Goal: Information Seeking & Learning: Learn about a topic

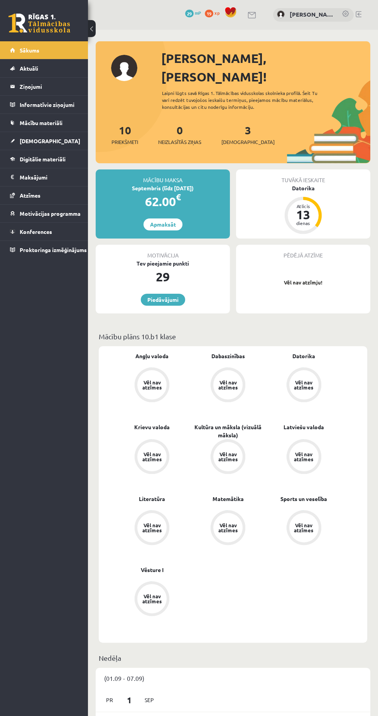
click at [51, 167] on link "Digitālie materiāli" at bounding box center [44, 159] width 68 height 18
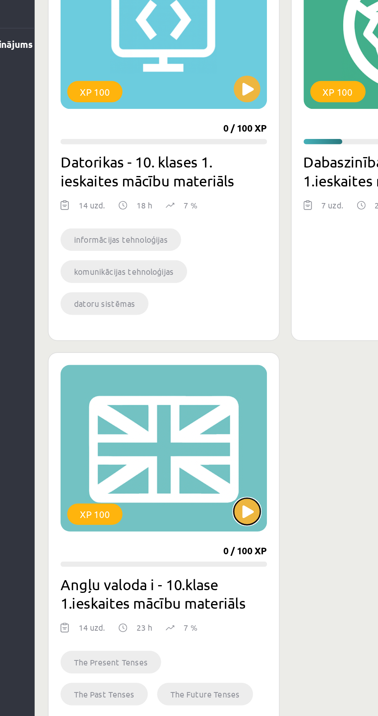
click at [210, 550] on button at bounding box center [210, 552] width 15 height 15
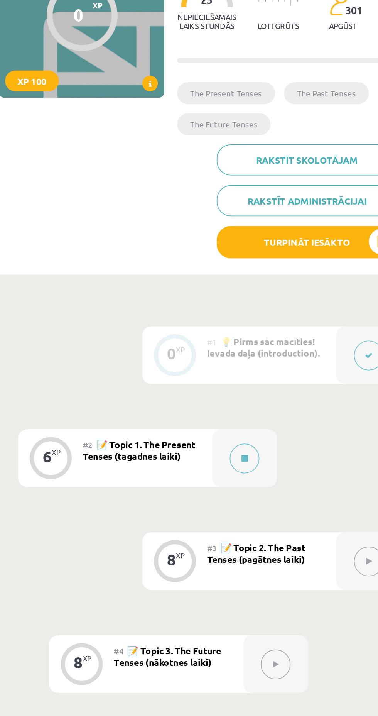
scroll to position [8, 0]
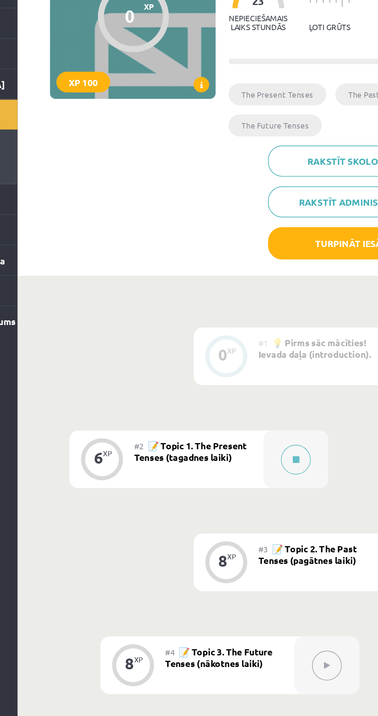
click at [247, 368] on button at bounding box center [254, 365] width 18 height 18
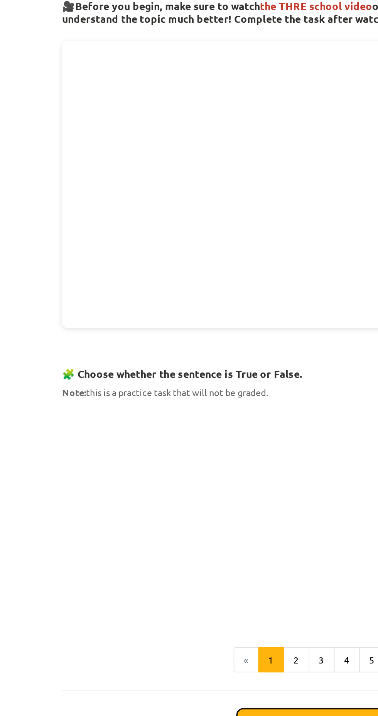
click at [195, 699] on button "Sākt uzdevumu" at bounding box center [189, 700] width 96 height 17
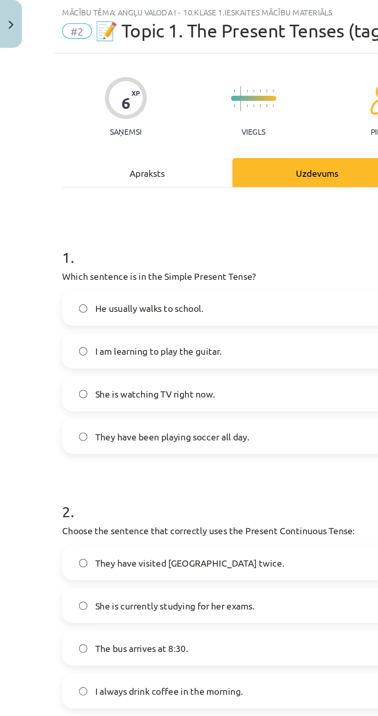
click at [103, 254] on span "She is watching TV right now." at bounding box center [92, 254] width 71 height 8
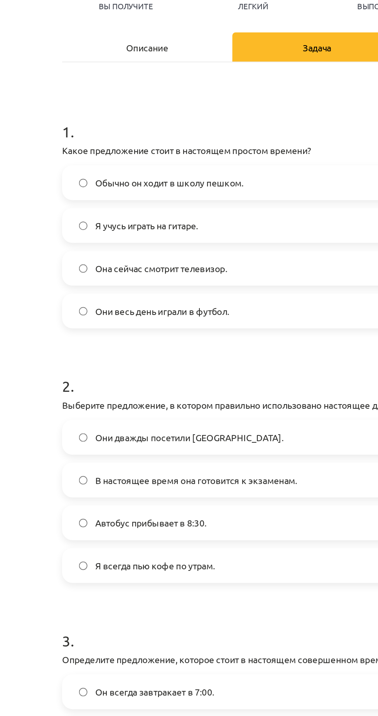
scroll to position [8, 0]
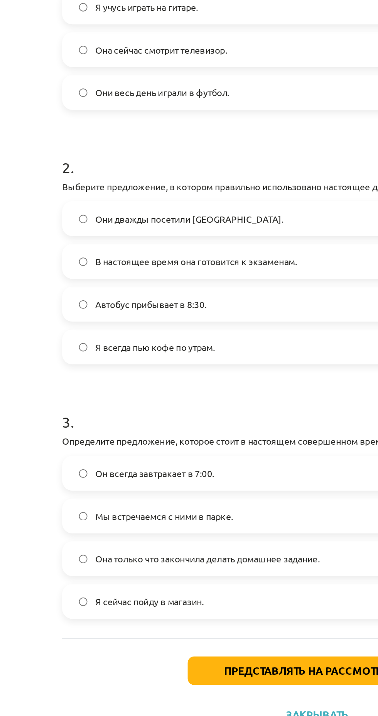
click at [157, 384] on label "В настоящее время она готовится к экзаменам." at bounding box center [189, 379] width 302 height 19
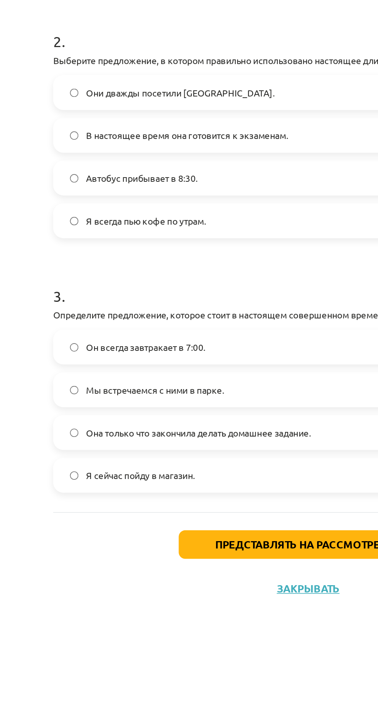
scroll to position [8, 0]
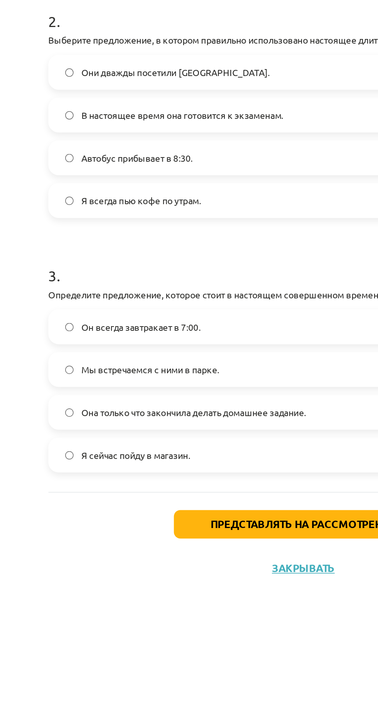
click at [165, 553] on span "Она только что закончила делать домашнее задание." at bounding box center [124, 557] width 134 height 8
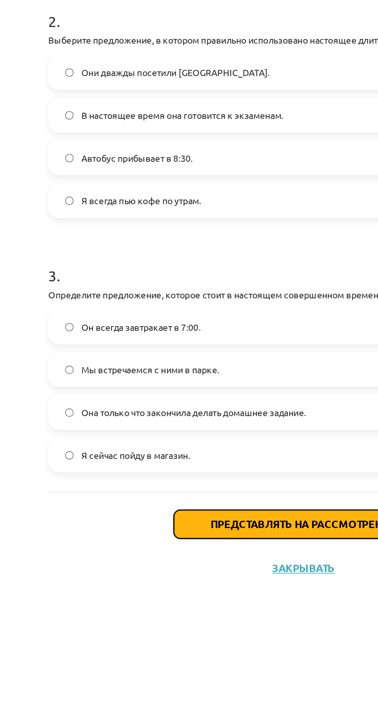
click at [146, 622] on font "Представлять на рассмотрение" at bounding box center [189, 624] width 111 height 8
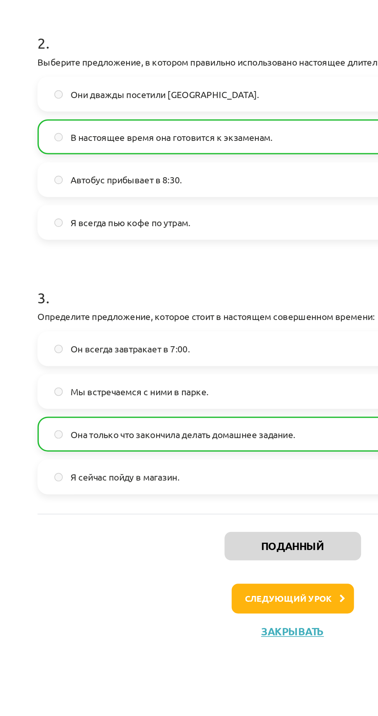
scroll to position [30, 0]
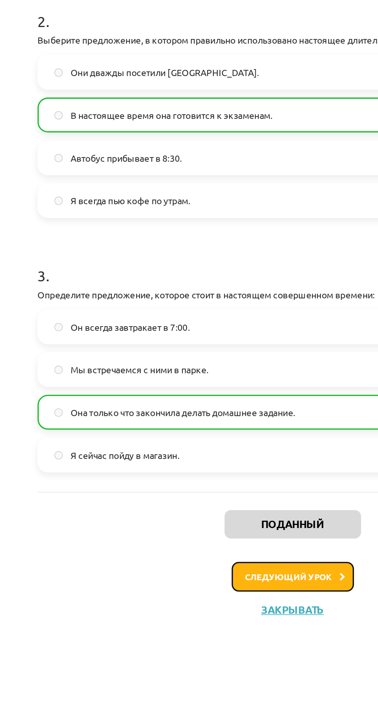
click at [168, 656] on font "Следующий урок" at bounding box center [187, 655] width 52 height 7
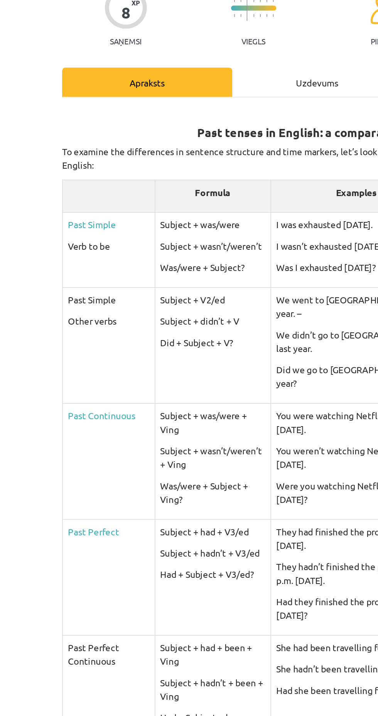
scroll to position [52, 0]
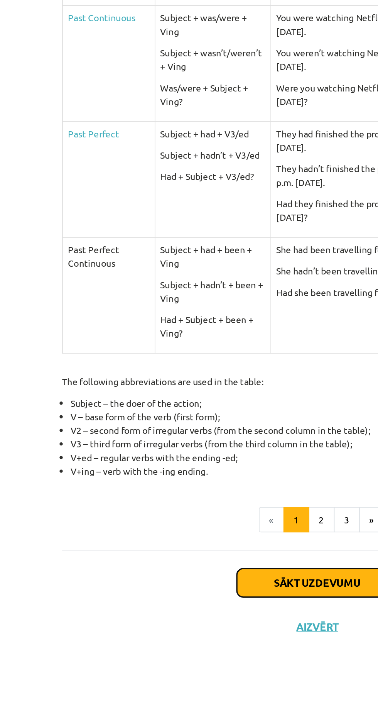
click at [201, 649] on button "Sākt uzdevumu" at bounding box center [189, 657] width 96 height 17
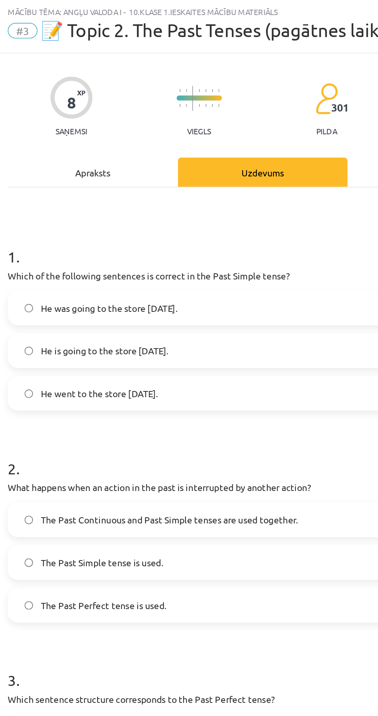
scroll to position [53, 0]
click at [162, 204] on label "He was going to the store yesterday." at bounding box center [189, 202] width 302 height 19
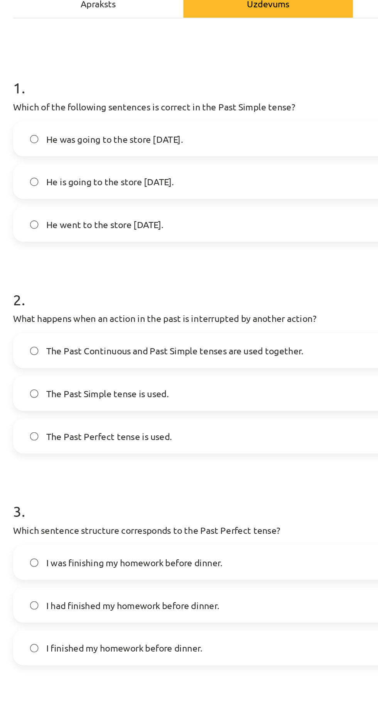
click at [174, 251] on label "He went to the store yesterday." at bounding box center [189, 253] width 302 height 19
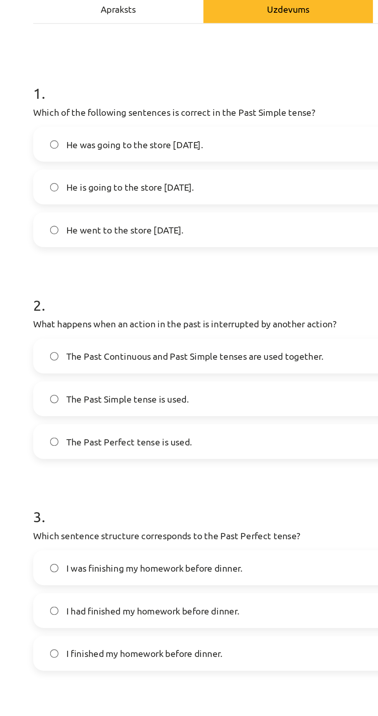
click at [134, 386] on label "The Past Perfect tense is used." at bounding box center [189, 379] width 302 height 19
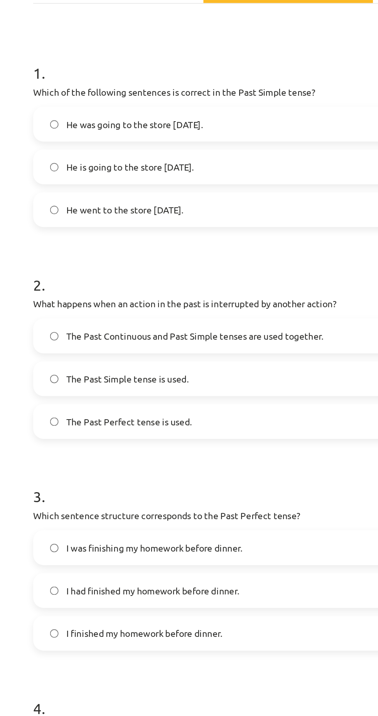
click at [160, 328] on span "The Past Continuous and Past Simple tenses are used together." at bounding box center [133, 329] width 153 height 8
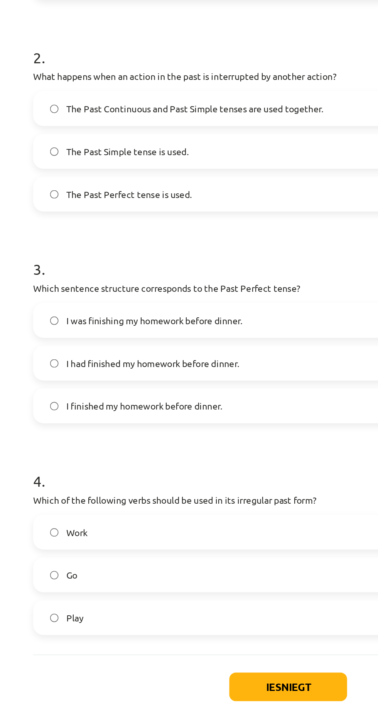
click at [148, 483] on span "I had finished my homework before dinner." at bounding box center [108, 481] width 103 height 8
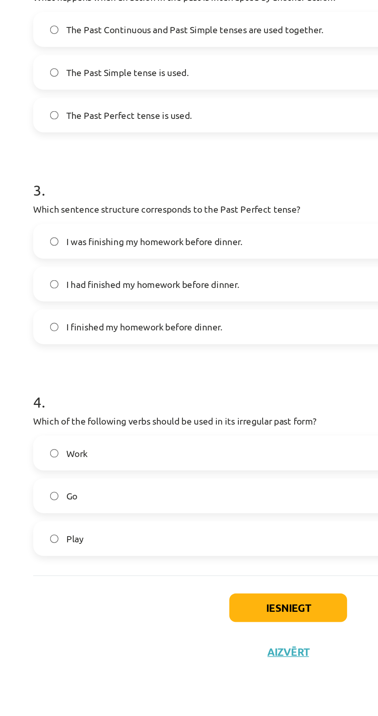
scroll to position [53, 0]
click at [135, 583] on label "Work" at bounding box center [189, 581] width 302 height 19
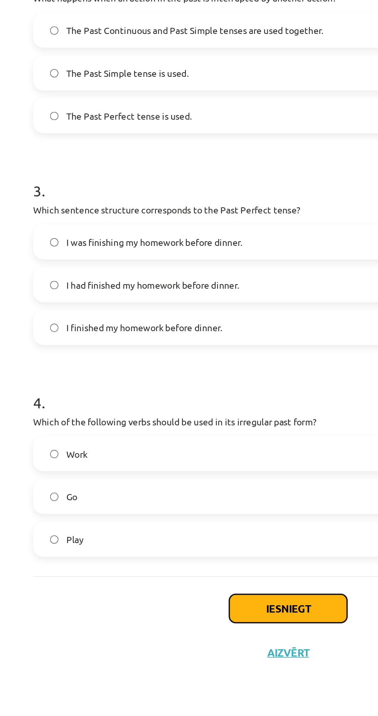
click at [173, 670] on button "Iesniegt" at bounding box center [189, 673] width 70 height 17
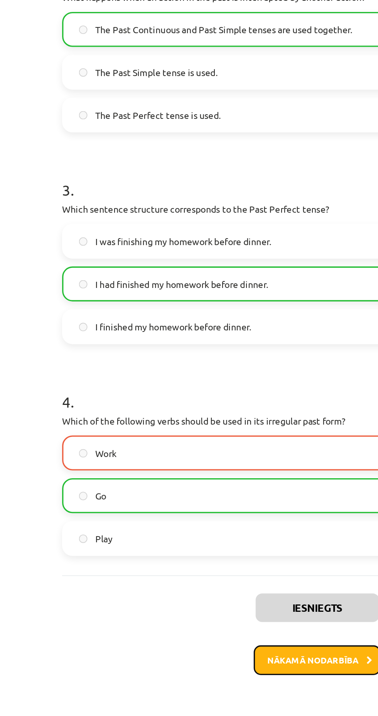
click at [172, 704] on button "Nākamā nodarbība" at bounding box center [189, 705] width 76 height 18
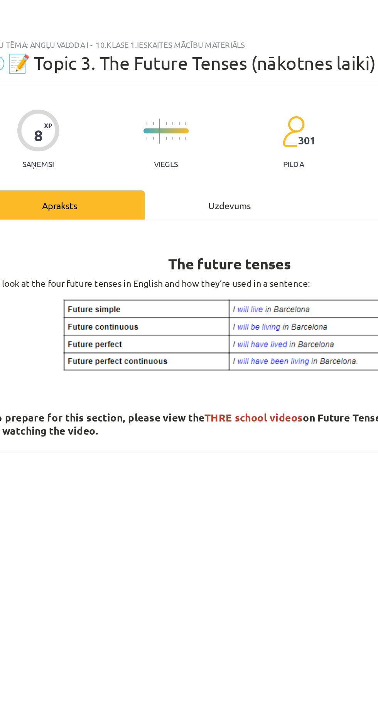
scroll to position [75, 0]
